Goal: Task Accomplishment & Management: Use online tool/utility

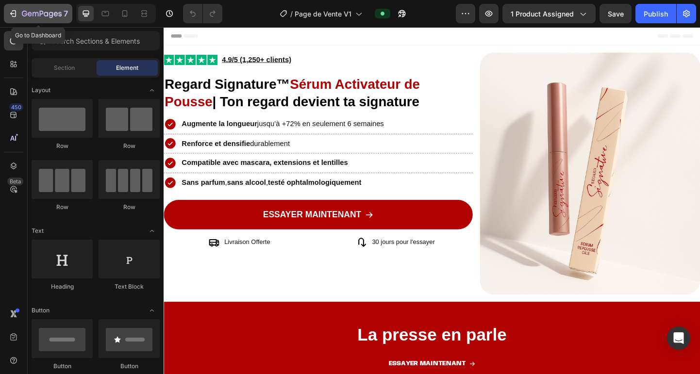
click at [16, 15] on icon "button" at bounding box center [14, 13] width 4 height 7
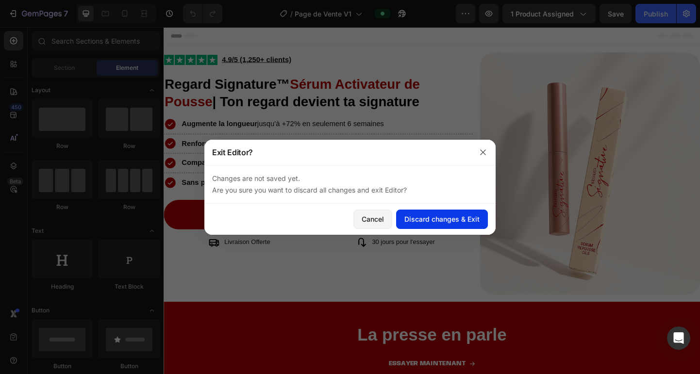
click at [433, 220] on div "Discard changes & Exit" at bounding box center [441, 219] width 75 height 10
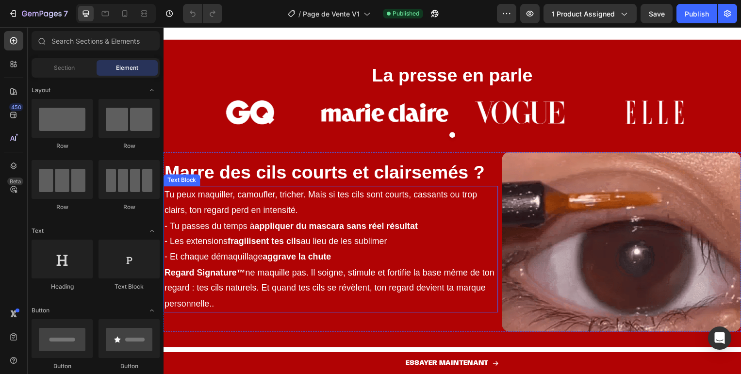
scroll to position [271, 0]
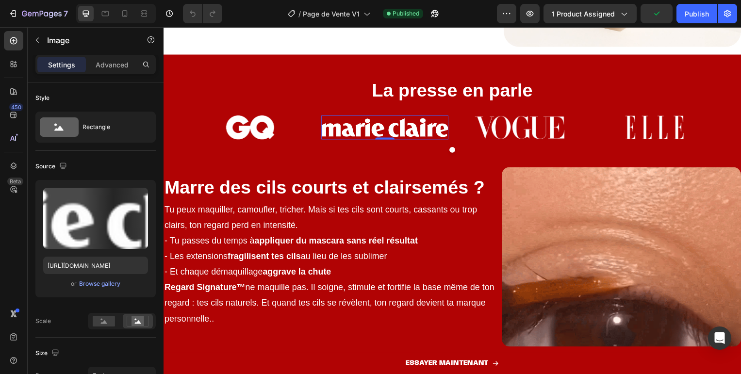
click at [436, 123] on img at bounding box center [387, 128] width 128 height 24
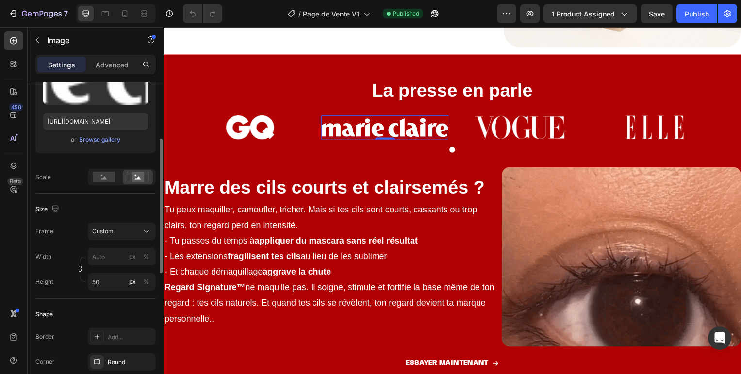
scroll to position [148, 0]
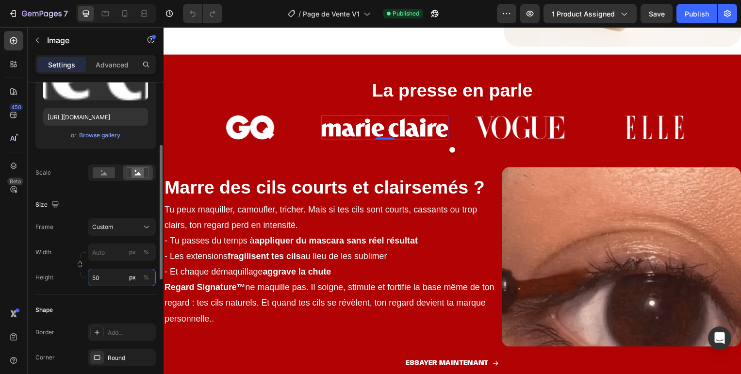
click at [96, 278] on input "50" at bounding box center [122, 277] width 68 height 17
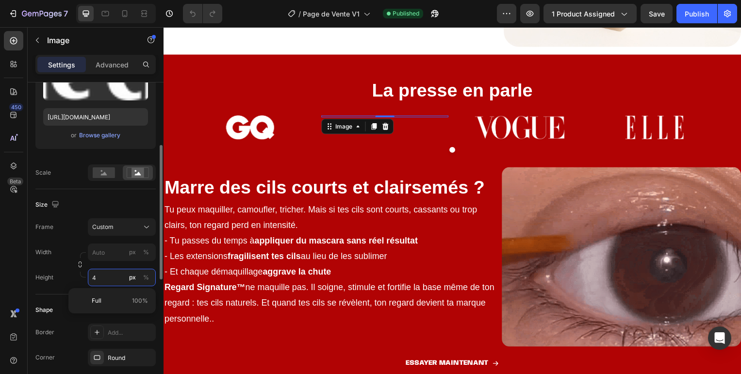
type input "40"
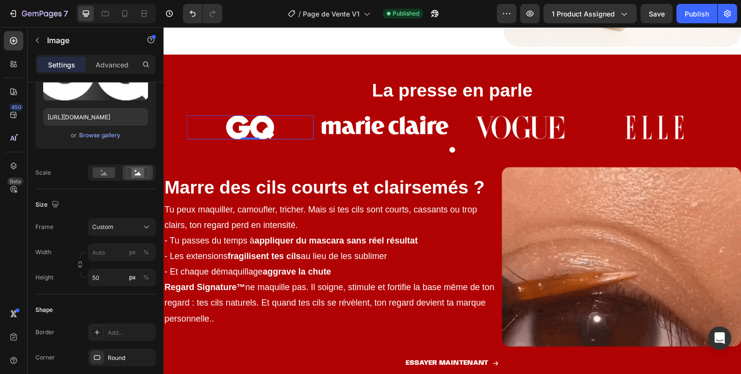
click at [256, 120] on img at bounding box center [251, 128] width 128 height 24
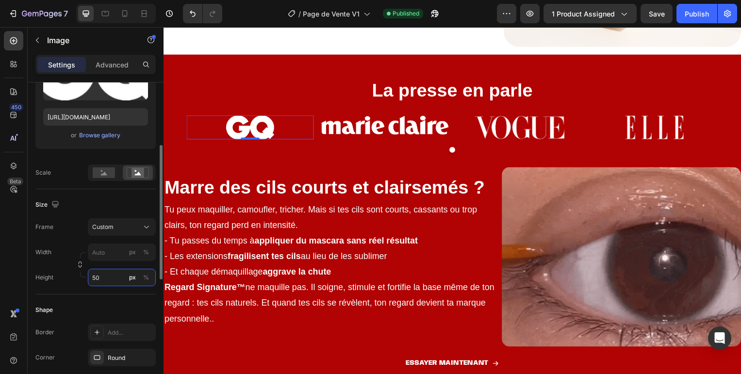
click at [102, 277] on input "50" at bounding box center [122, 277] width 68 height 17
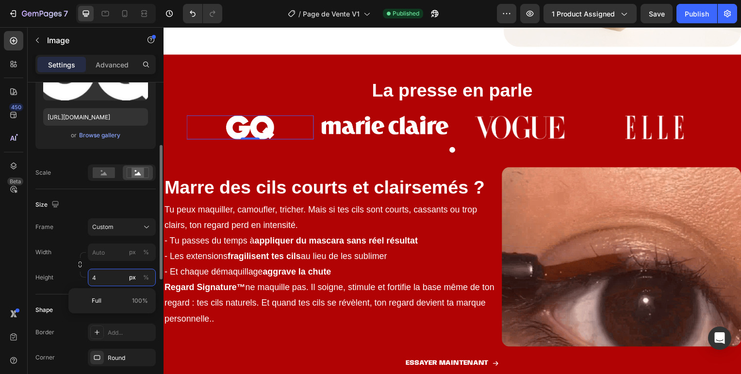
type input "40"
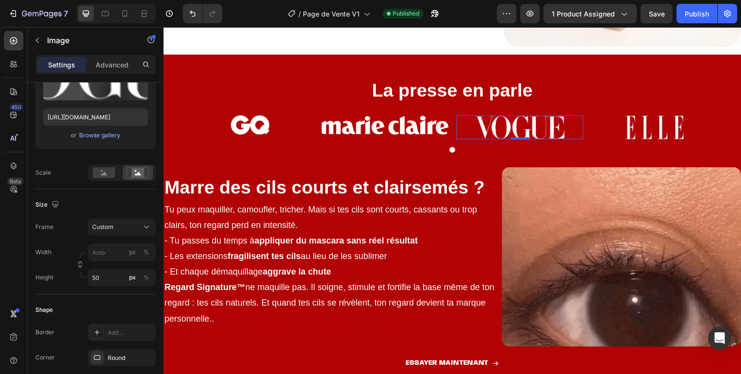
click at [531, 135] on img at bounding box center [522, 128] width 128 height 24
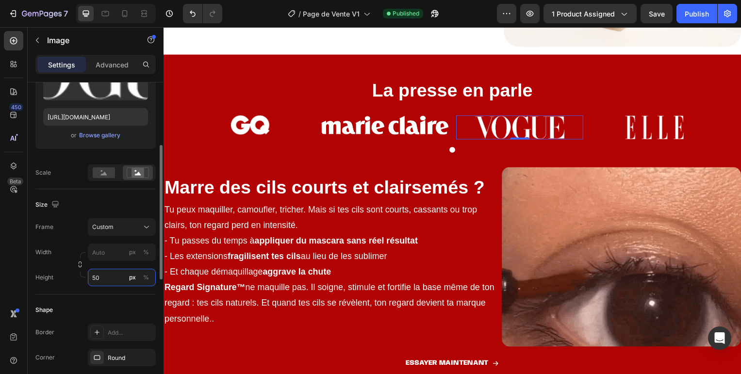
click at [92, 281] on input "50" at bounding box center [122, 277] width 68 height 17
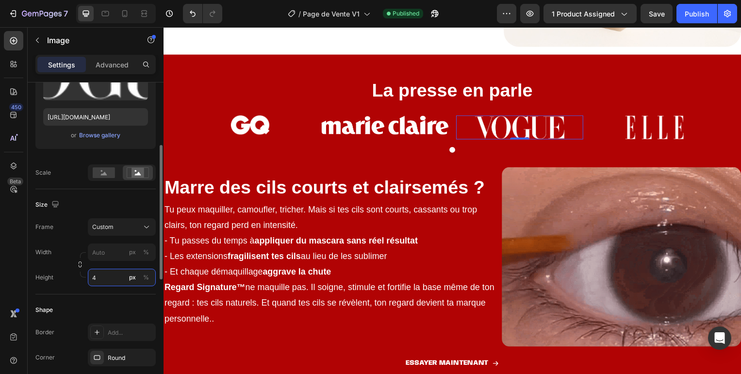
type input "40"
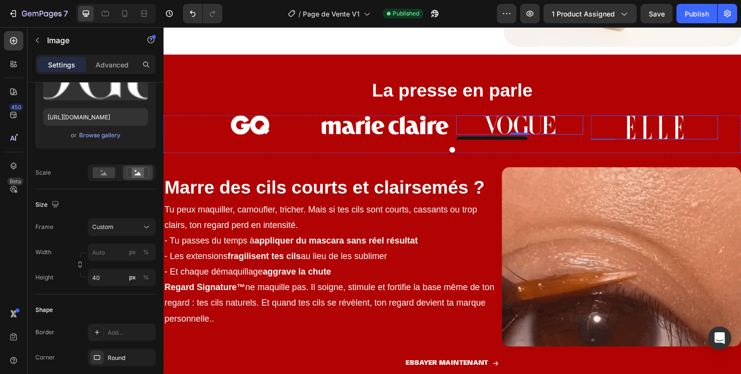
click at [656, 133] on img at bounding box center [658, 128] width 128 height 24
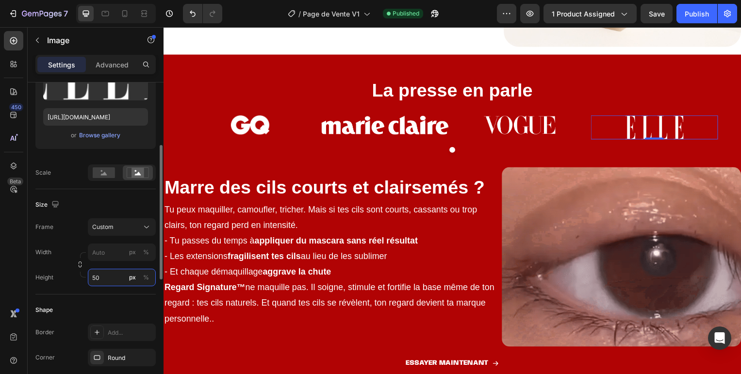
click at [98, 279] on input "50" at bounding box center [122, 277] width 68 height 17
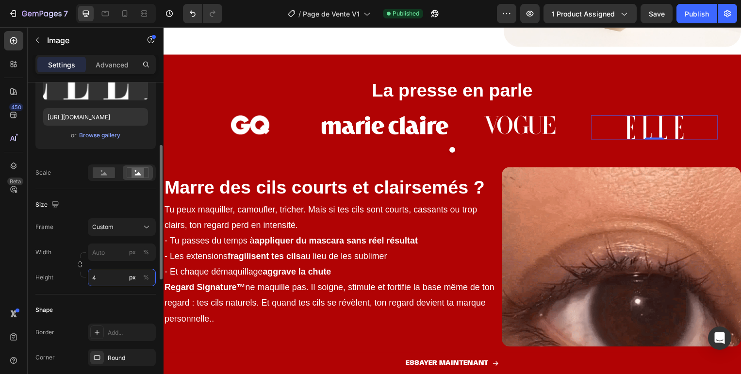
type input "40"
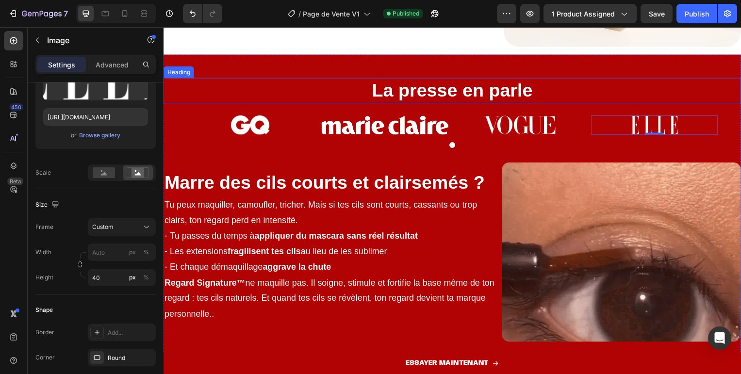
click at [436, 89] on strong "La presse en parle" at bounding box center [455, 91] width 162 height 20
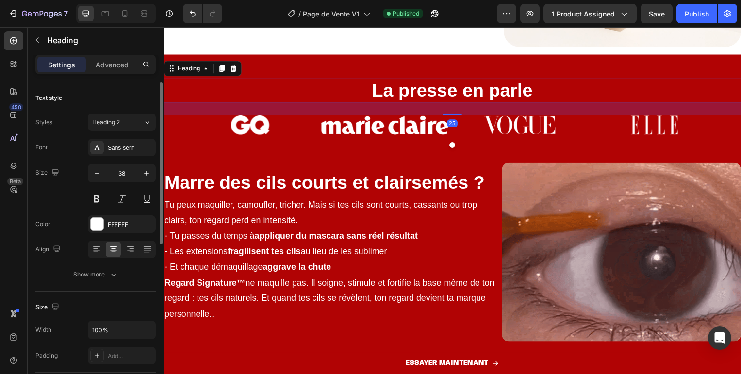
scroll to position [14, 0]
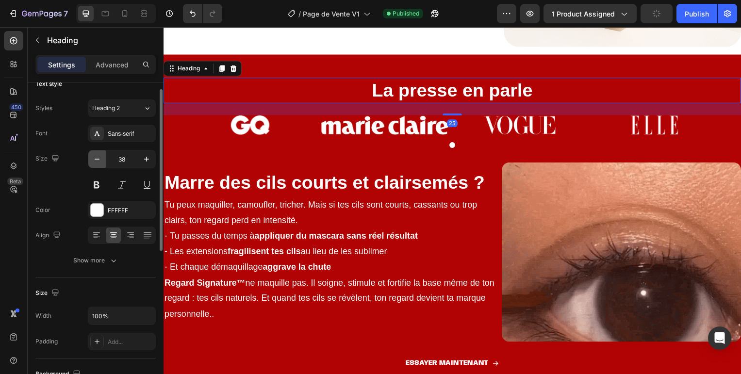
click at [95, 159] on icon "button" at bounding box center [97, 159] width 5 height 1
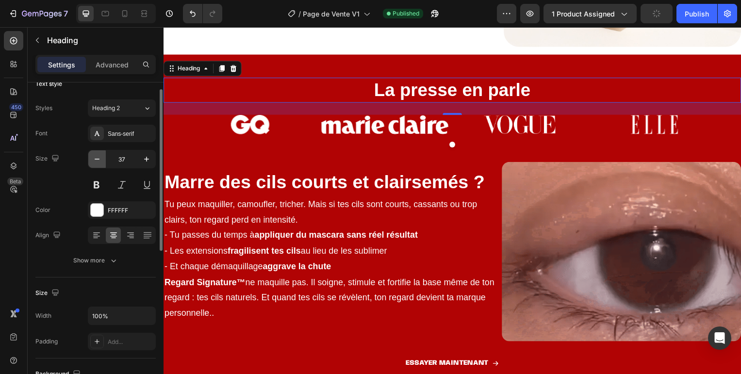
click at [95, 159] on icon "button" at bounding box center [97, 159] width 5 height 1
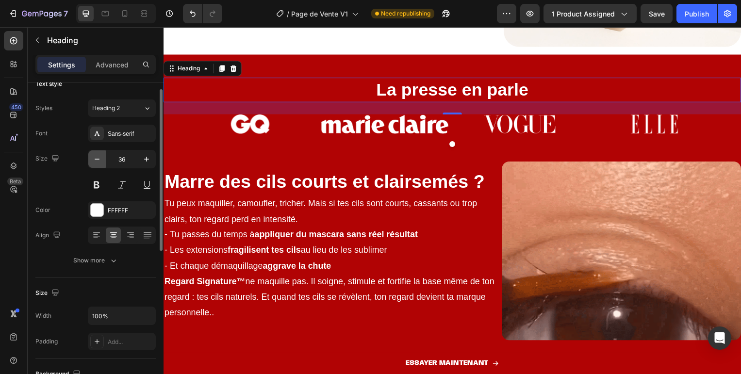
click at [95, 159] on icon "button" at bounding box center [97, 159] width 5 height 1
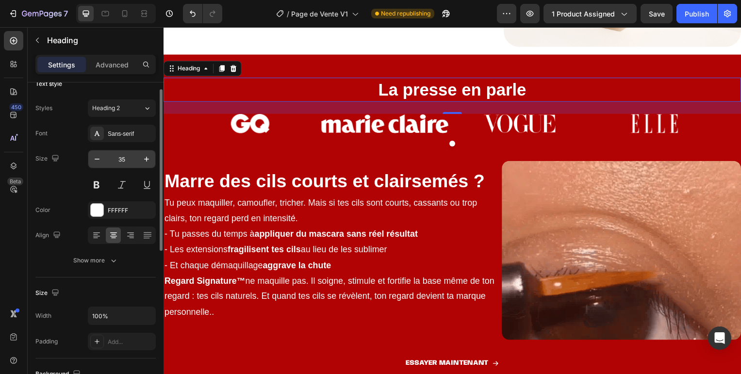
click at [122, 158] on input "35" at bounding box center [122, 158] width 32 height 17
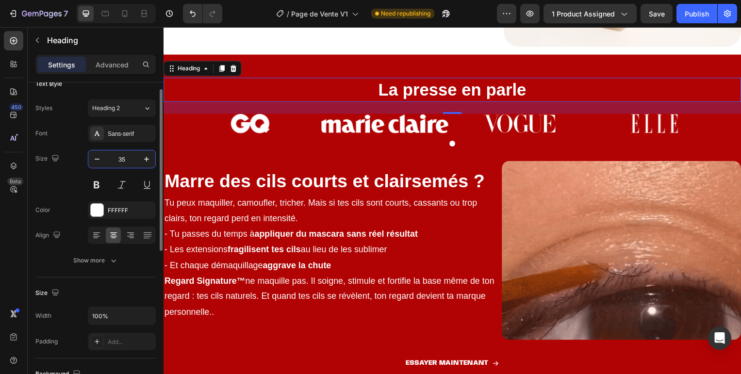
click at [122, 158] on input "35" at bounding box center [122, 158] width 32 height 17
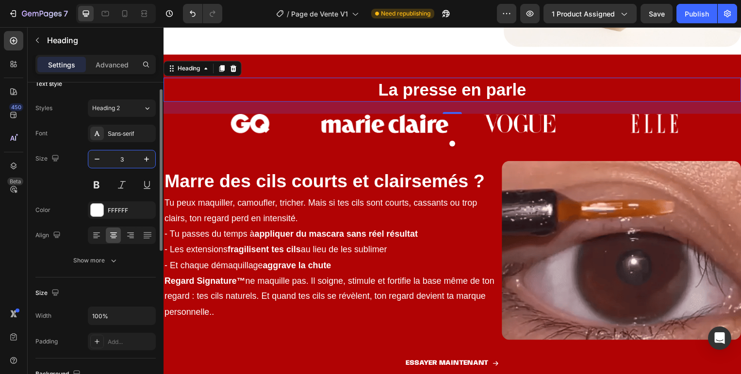
type input "30"
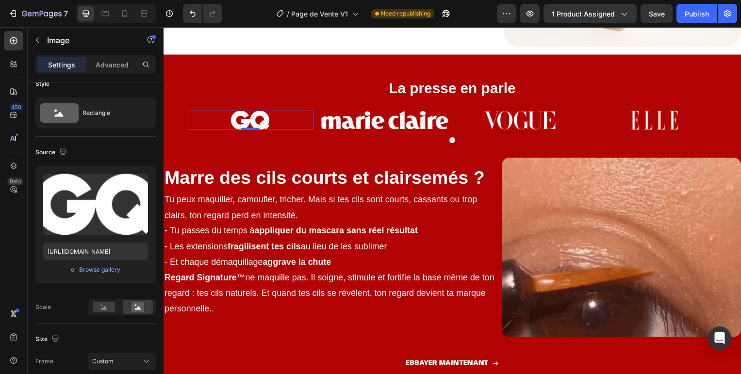
click at [244, 123] on img at bounding box center [251, 120] width 128 height 19
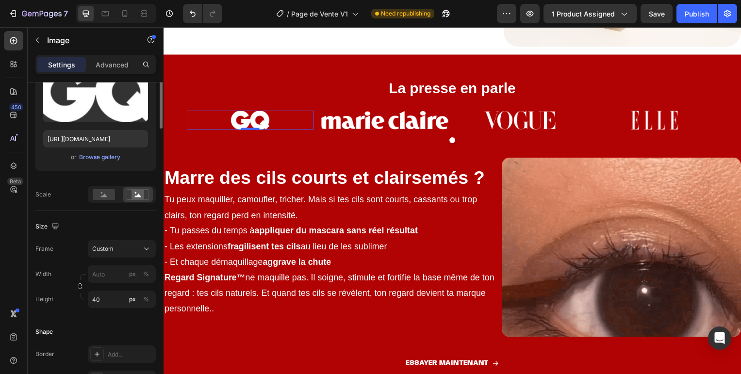
scroll to position [133, 0]
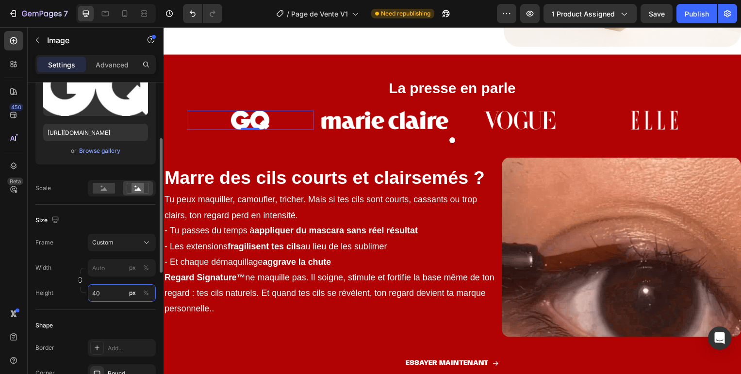
click at [97, 296] on input "40" at bounding box center [122, 292] width 68 height 17
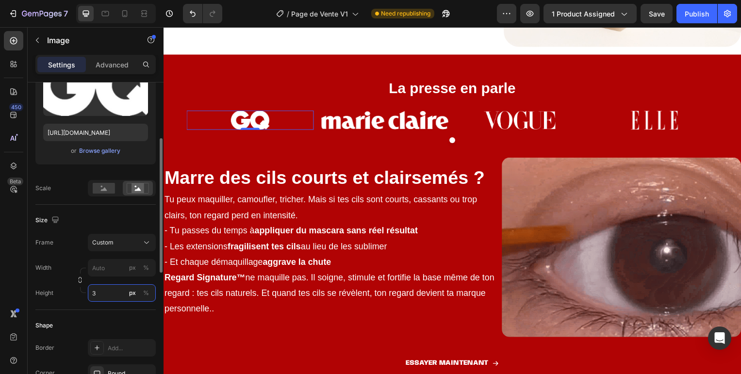
type input "30"
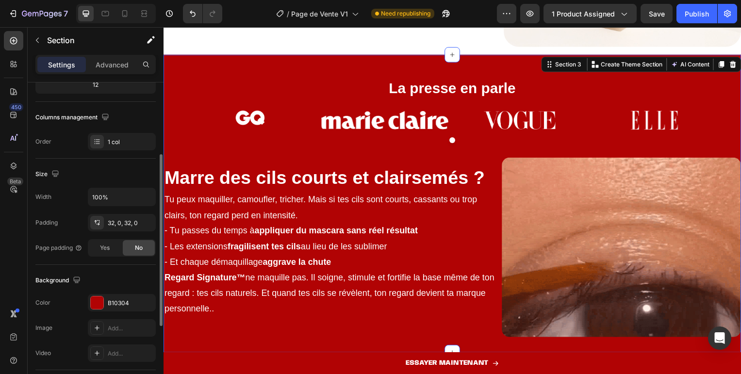
click at [390, 108] on div "La presse en parle Heading Image Image Image Image Carousel Marre des cils cour…" at bounding box center [454, 204] width 582 height 269
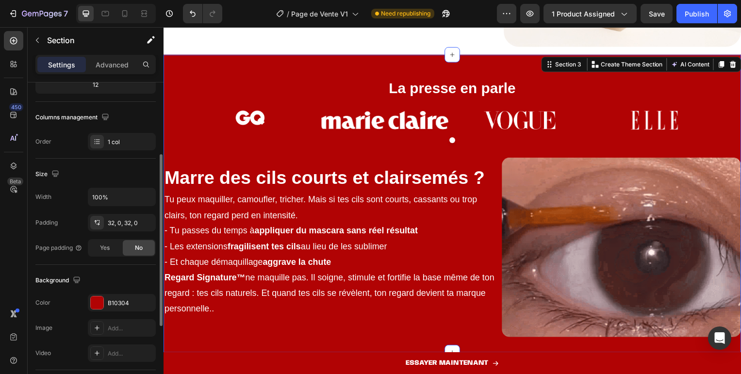
scroll to position [0, 0]
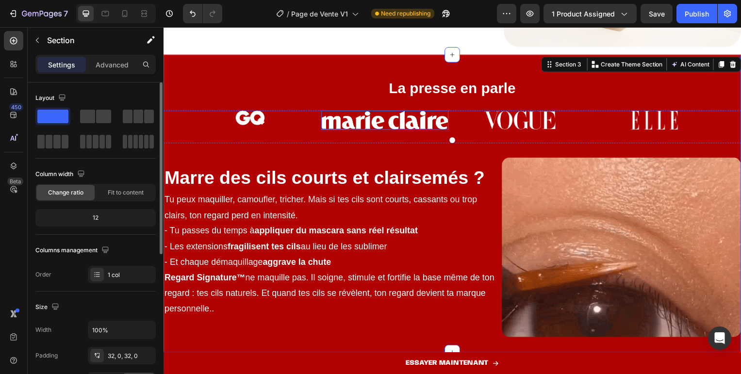
click at [373, 122] on img at bounding box center [387, 120] width 128 height 19
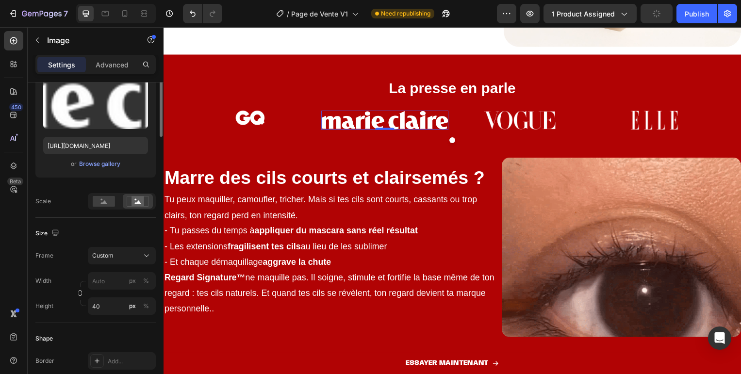
scroll to position [126, 0]
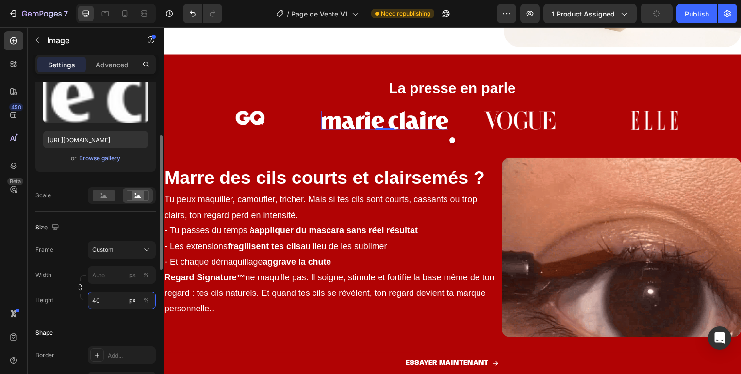
click at [99, 297] on input "40" at bounding box center [122, 300] width 68 height 17
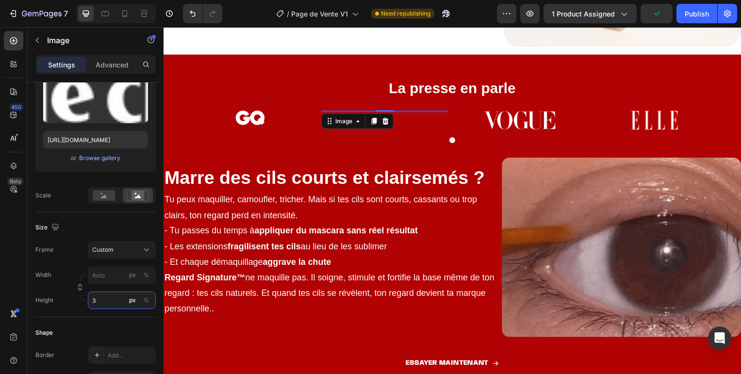
type input "30"
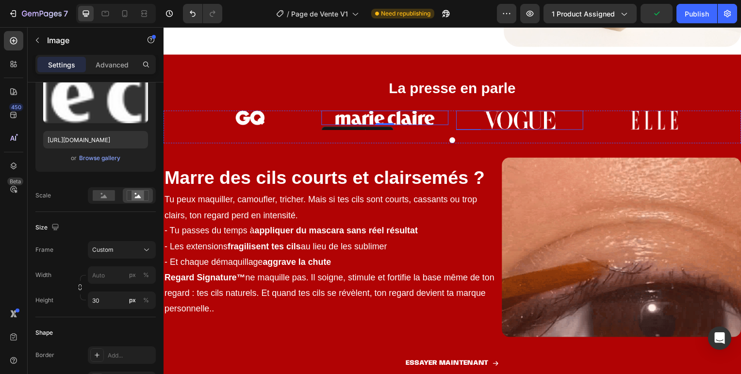
click at [521, 115] on img at bounding box center [522, 120] width 128 height 19
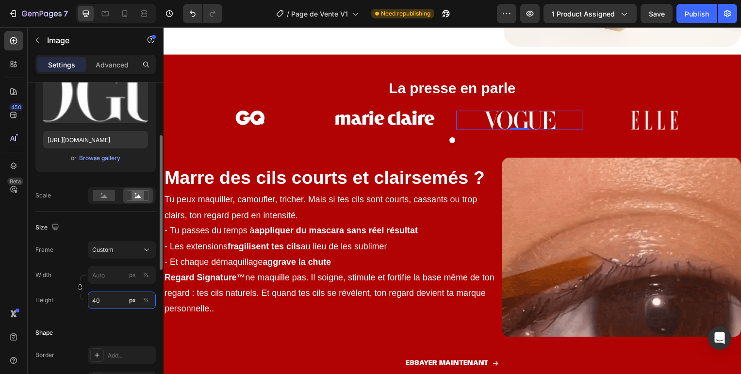
click at [93, 303] on input "40" at bounding box center [122, 300] width 68 height 17
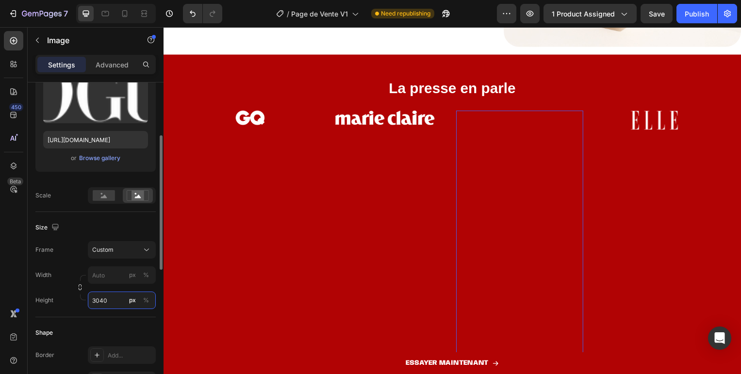
click at [103, 300] on input "3040" at bounding box center [122, 300] width 68 height 17
click at [102, 300] on input "3040" at bounding box center [122, 300] width 68 height 17
type input "30"
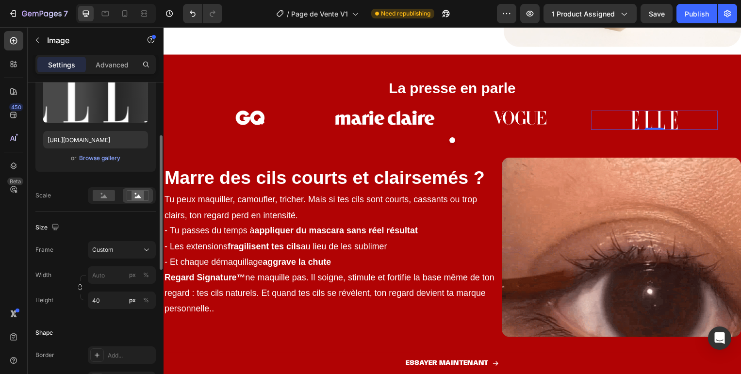
click at [668, 128] on img at bounding box center [658, 120] width 128 height 19
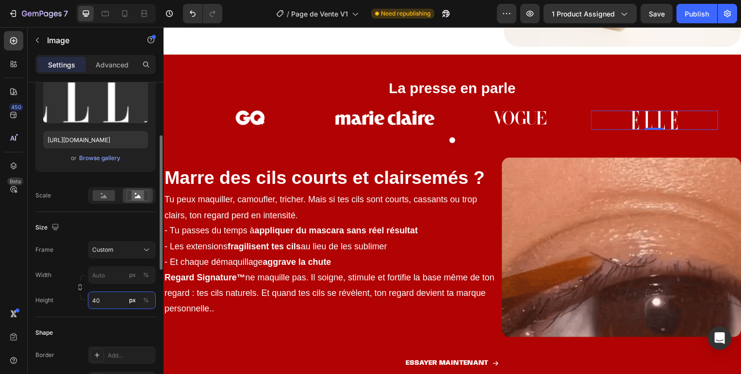
drag, startPoint x: 104, startPoint y: 304, endPoint x: 69, endPoint y: 300, distance: 35.1
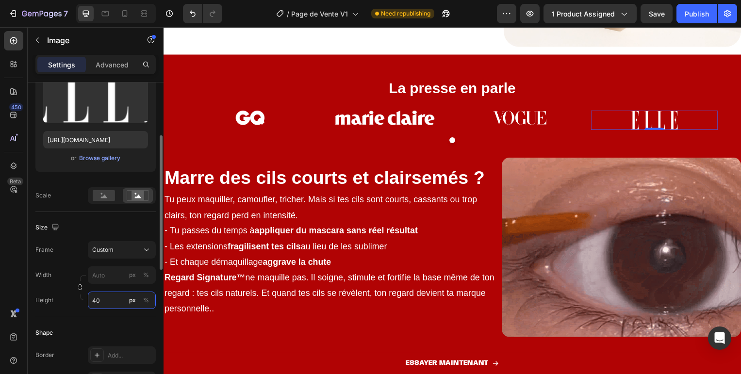
click at [74, 300] on div "Height 40 px %" at bounding box center [95, 300] width 120 height 17
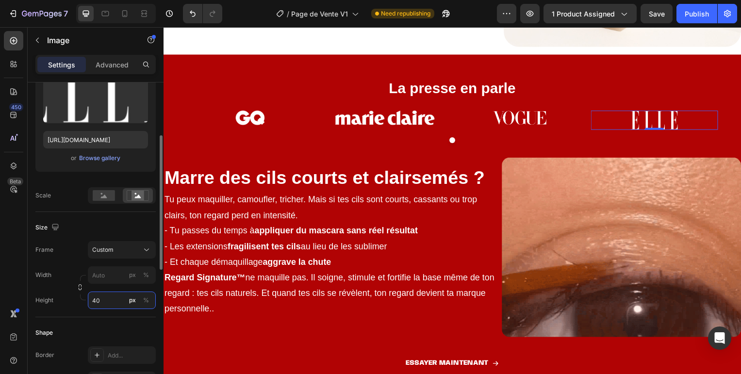
drag, startPoint x: 117, startPoint y: 300, endPoint x: 68, endPoint y: 298, distance: 48.6
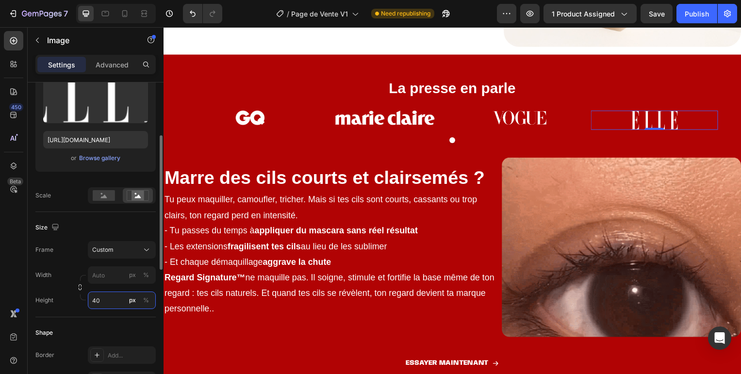
click at [72, 298] on div "Height 40 px %" at bounding box center [95, 300] width 120 height 17
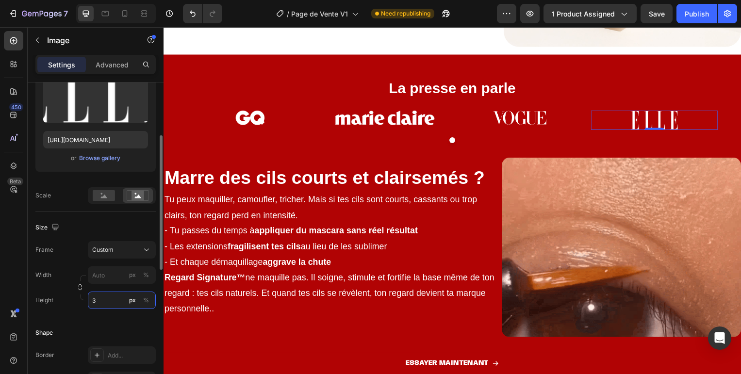
type input "30"
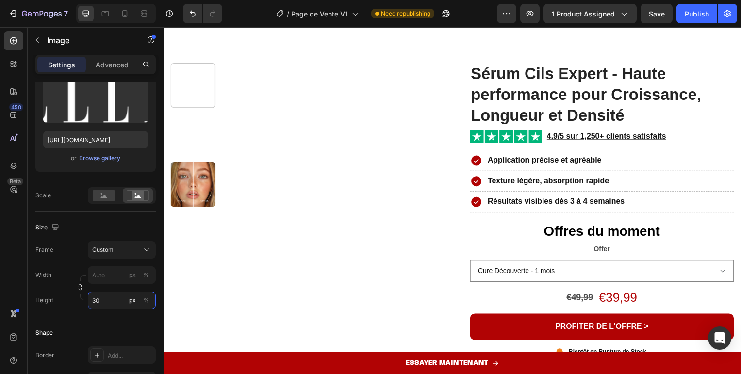
scroll to position [1380, 0]
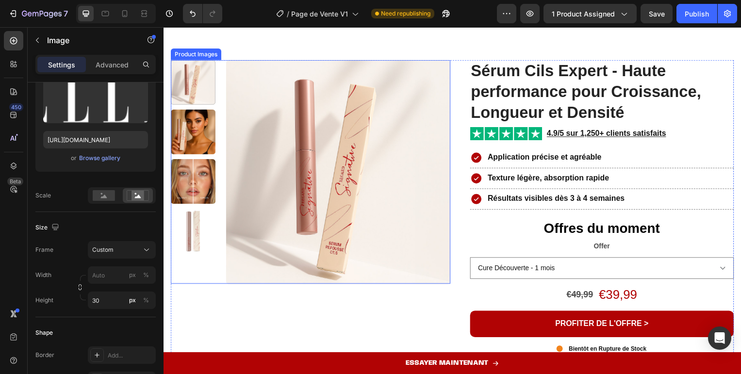
click at [339, 224] on img at bounding box center [340, 173] width 226 height 226
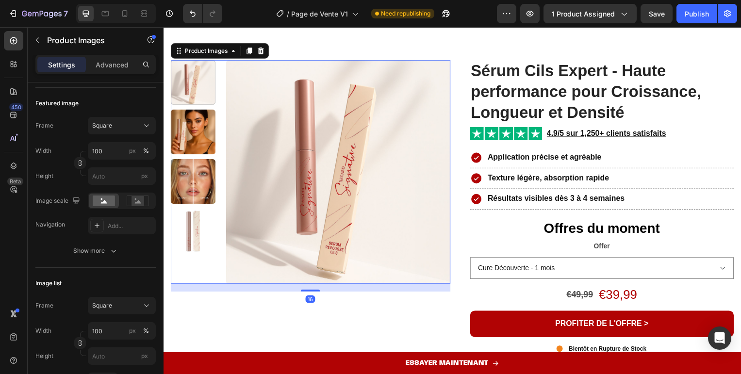
scroll to position [0, 0]
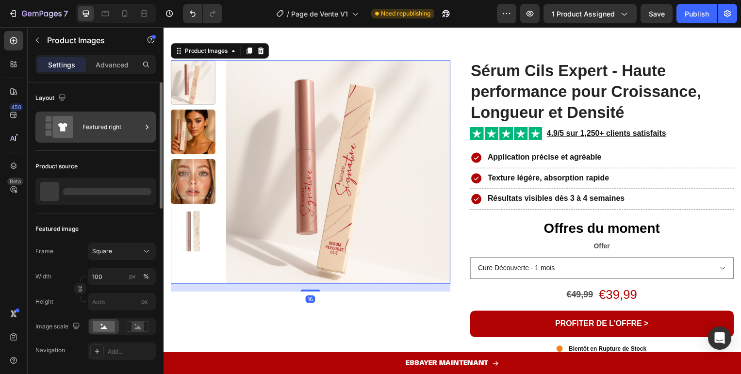
click at [102, 123] on div "Featured right" at bounding box center [111, 127] width 59 height 22
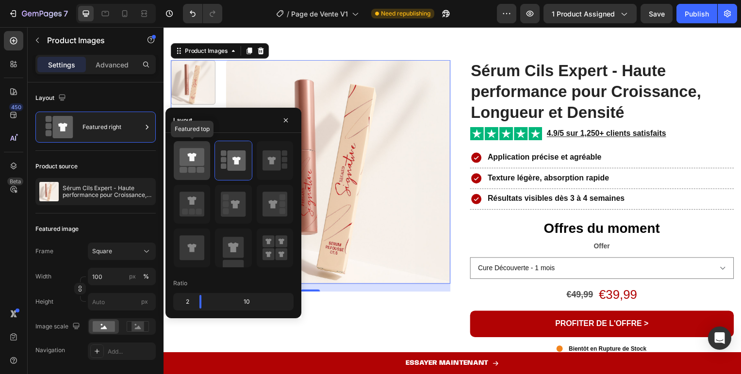
click at [187, 154] on icon at bounding box center [191, 157] width 25 height 18
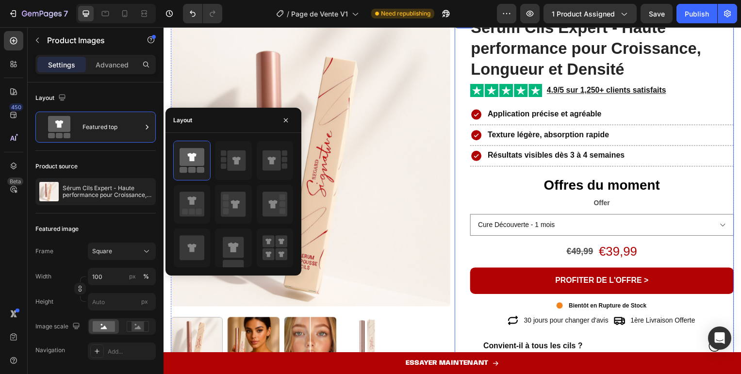
scroll to position [1453, 0]
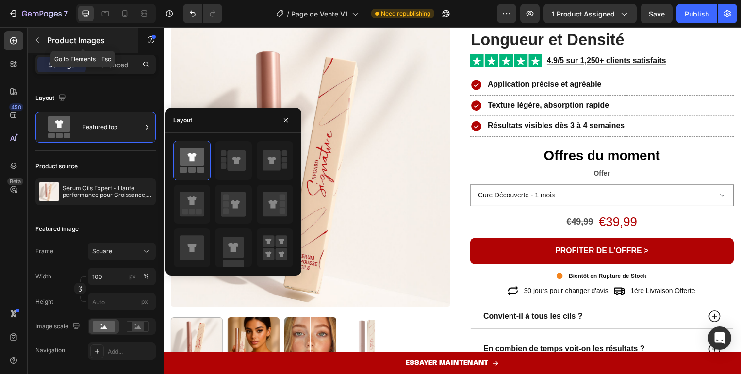
click at [34, 42] on icon "button" at bounding box center [37, 40] width 8 height 8
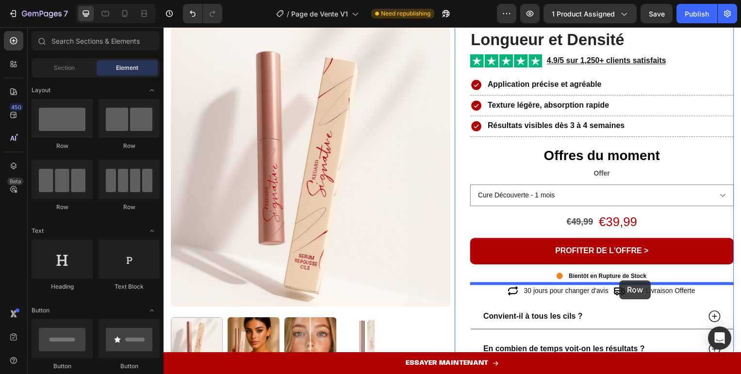
drag, startPoint x: 223, startPoint y: 152, endPoint x: 623, endPoint y: 282, distance: 420.9
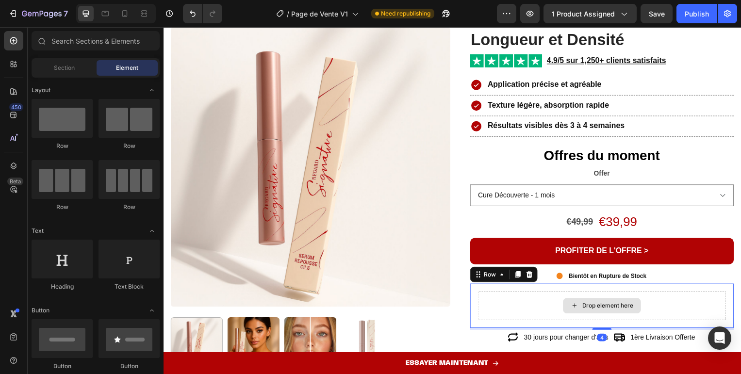
click at [590, 301] on div "Drop element here" at bounding box center [605, 308] width 79 height 16
click at [593, 308] on div "Drop element here" at bounding box center [611, 308] width 51 height 8
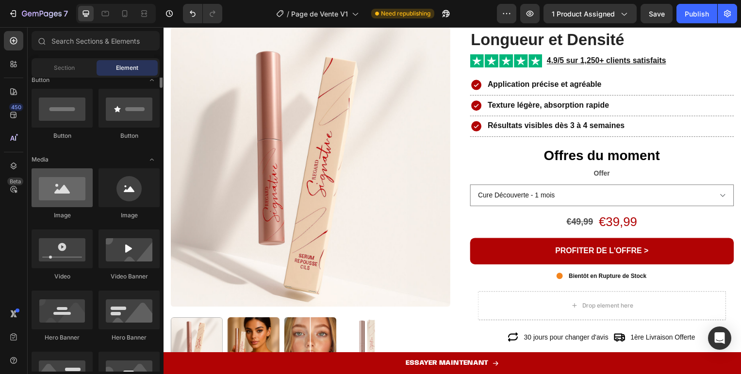
scroll to position [235, 0]
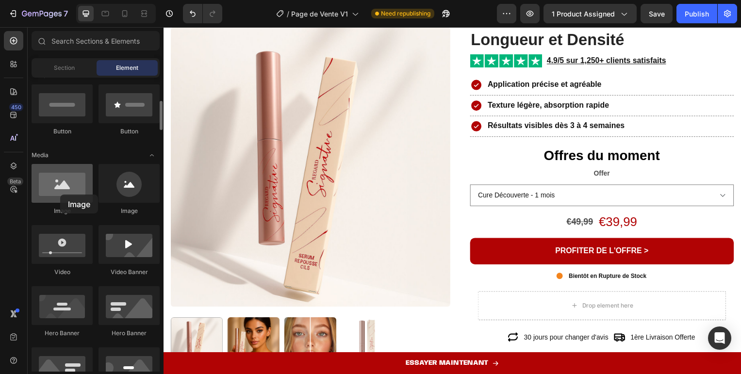
click at [60, 195] on div at bounding box center [62, 183] width 61 height 39
click at [56, 188] on div at bounding box center [62, 183] width 61 height 39
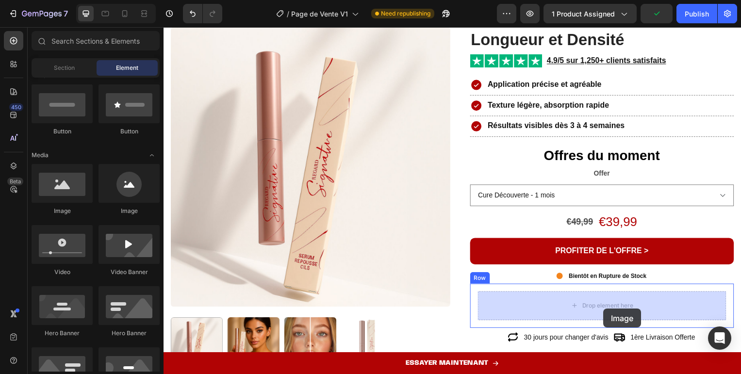
drag, startPoint x: 219, startPoint y: 217, endPoint x: 603, endPoint y: 310, distance: 395.3
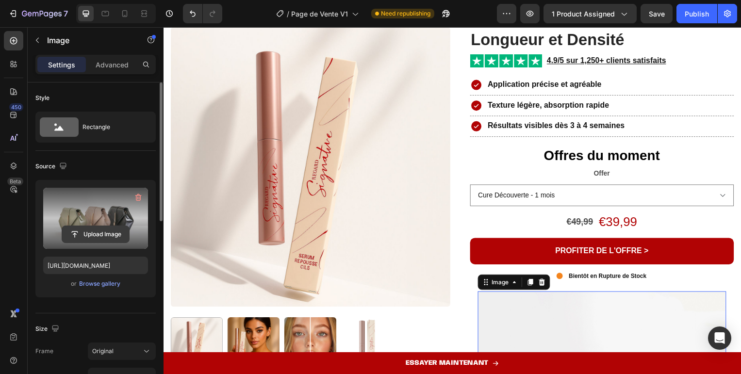
click at [85, 239] on input "file" at bounding box center [95, 234] width 67 height 16
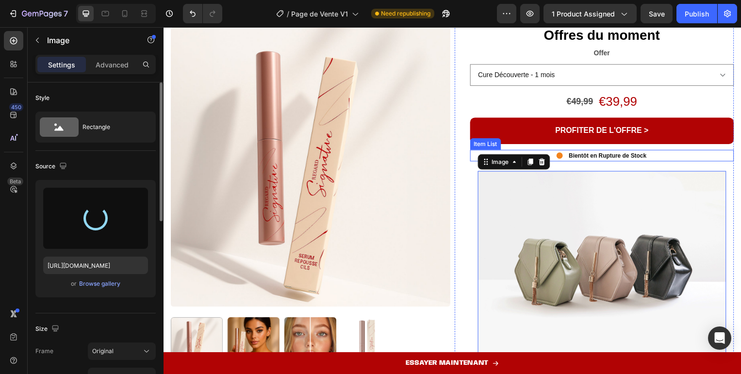
scroll to position [1587, 0]
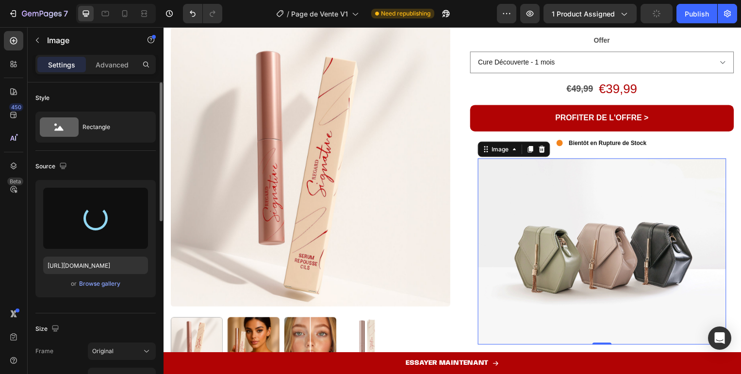
type input "[URL][DOMAIN_NAME]"
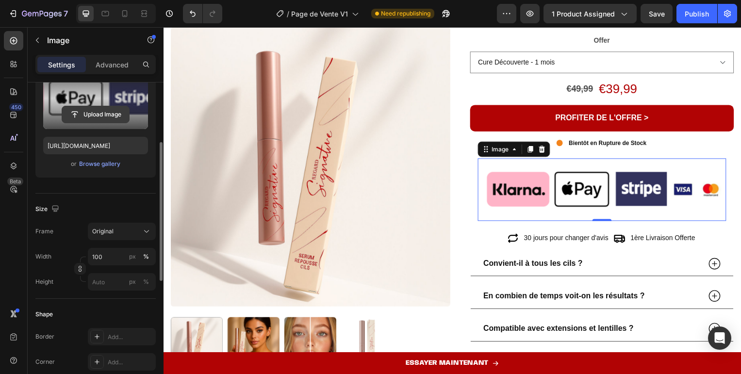
scroll to position [130, 0]
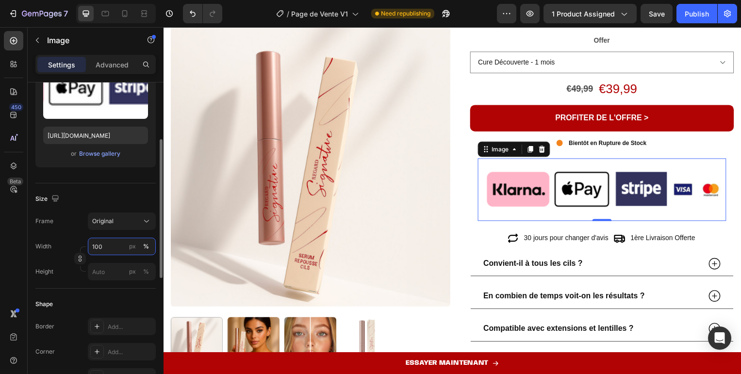
drag, startPoint x: 103, startPoint y: 245, endPoint x: 89, endPoint y: 245, distance: 14.1
click at [89, 245] on input "100" at bounding box center [122, 246] width 68 height 17
click at [98, 246] on input "100" at bounding box center [122, 246] width 68 height 17
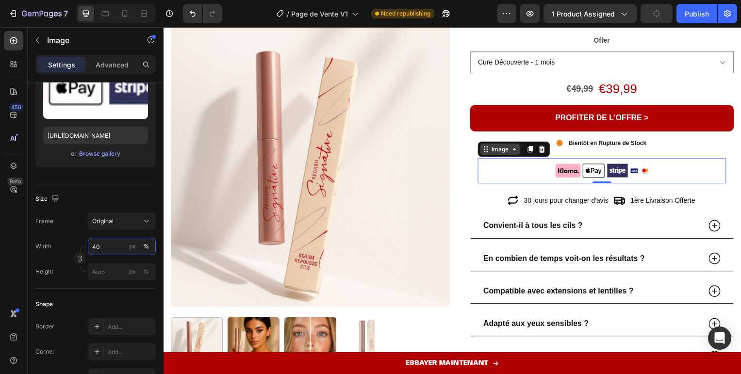
type input "40"
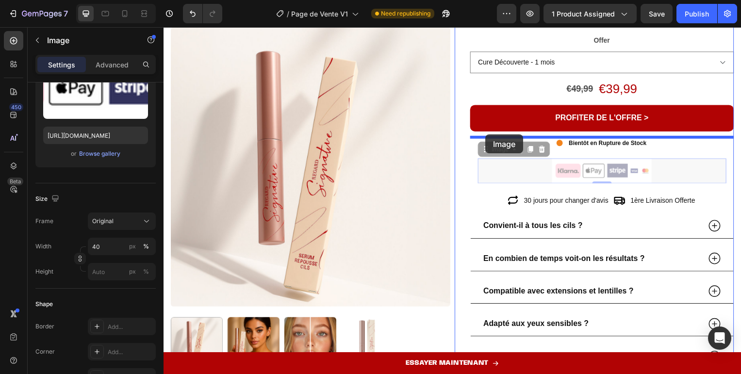
drag, startPoint x: 486, startPoint y: 151, endPoint x: 488, endPoint y: 135, distance: 16.2
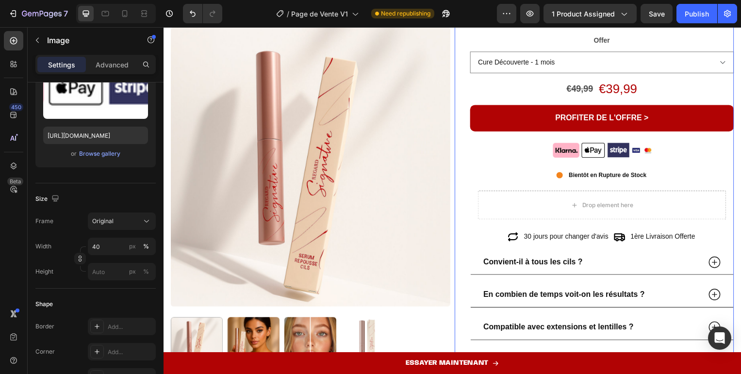
click at [460, 117] on div "Sérum Cils Expert - Haute performance pour Croissance, Longueur et Densité Prod…" at bounding box center [598, 148] width 282 height 590
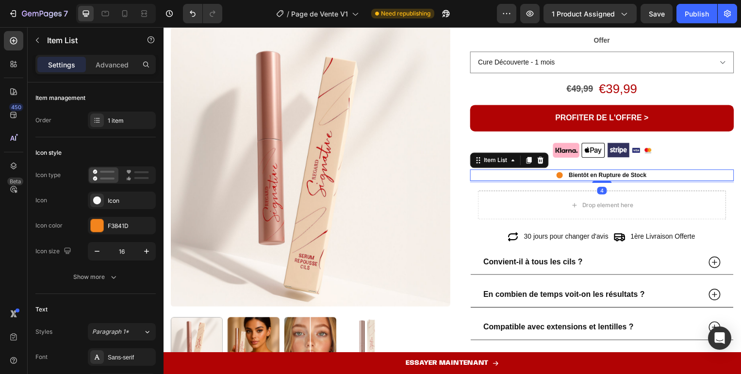
click at [546, 177] on div "Bientôt en Rupture de Stock" at bounding box center [605, 177] width 266 height 12
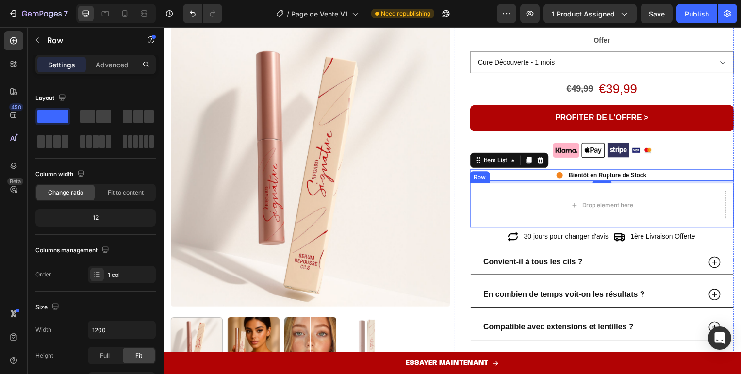
click at [476, 197] on div "Drop element here Row" at bounding box center [605, 206] width 266 height 45
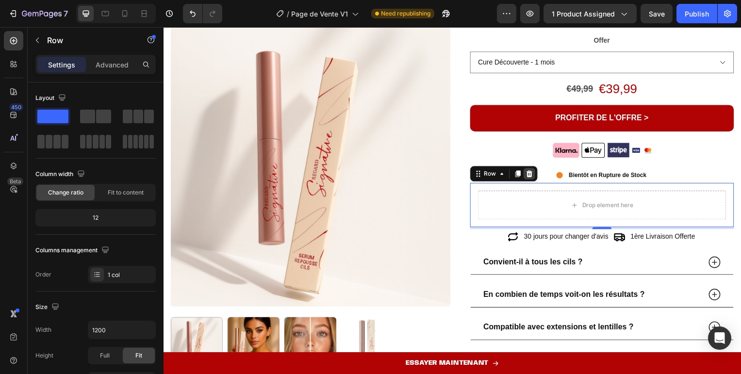
click at [531, 172] on icon at bounding box center [532, 175] width 6 height 7
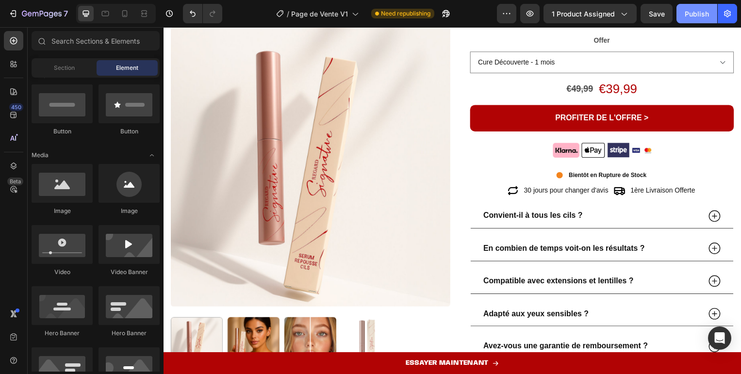
click at [696, 15] on div "Publish" at bounding box center [696, 14] width 24 height 10
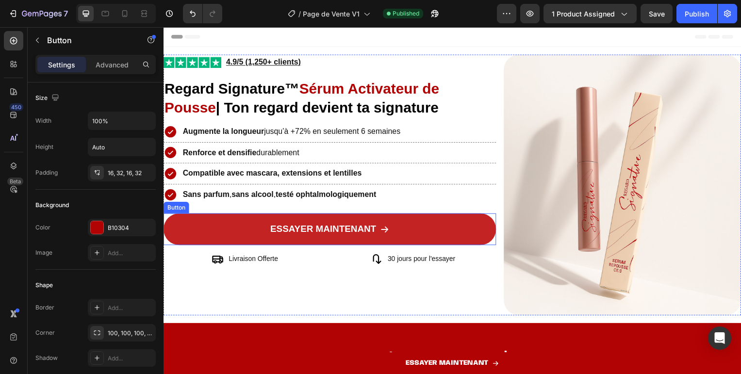
click at [459, 229] on link "ESSAYER MAINTENANT" at bounding box center [330, 231] width 335 height 32
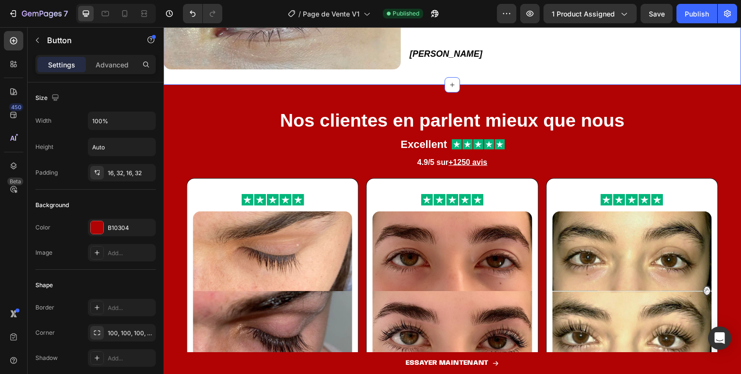
scroll to position [744, 0]
